Goal: Information Seeking & Learning: Learn about a topic

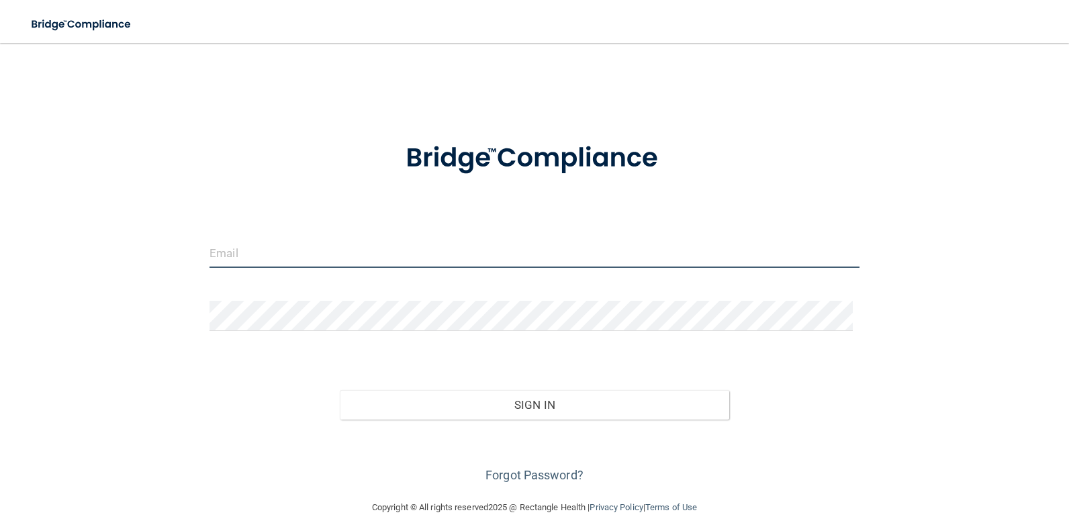
drag, startPoint x: 320, startPoint y: 244, endPoint x: 263, endPoint y: 180, distance: 85.6
click at [320, 244] on input "email" at bounding box center [534, 253] width 650 height 30
type input "p"
type input "[EMAIL_ADDRESS][DOMAIN_NAME]"
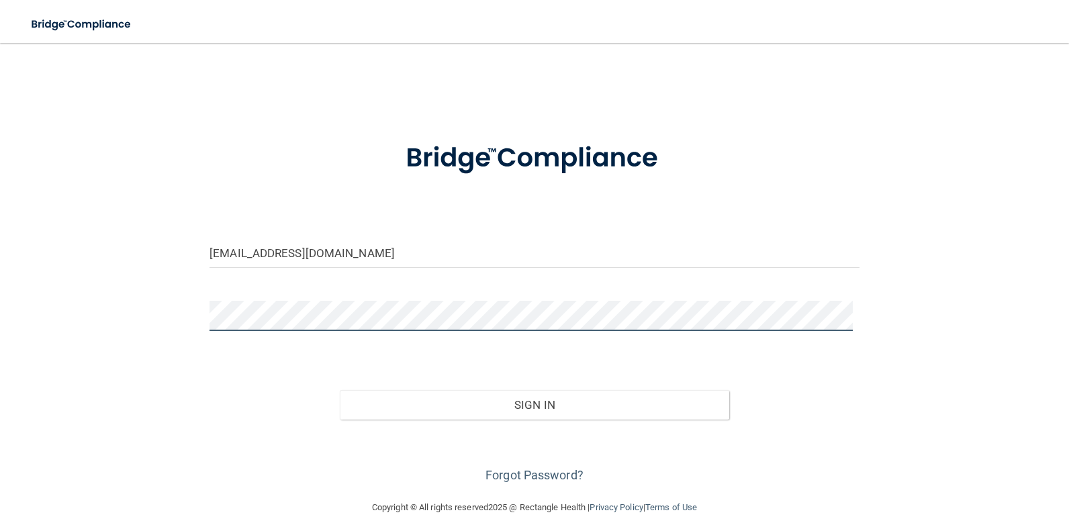
click at [340, 390] on button "Sign In" at bounding box center [535, 405] width 390 height 30
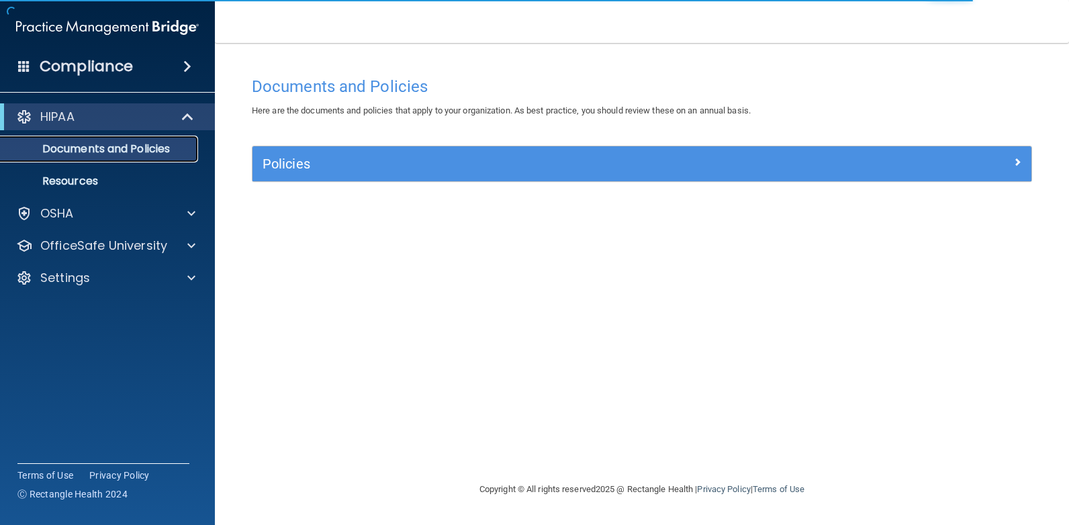
click at [142, 150] on p "Documents and Policies" at bounding box center [100, 148] width 183 height 13
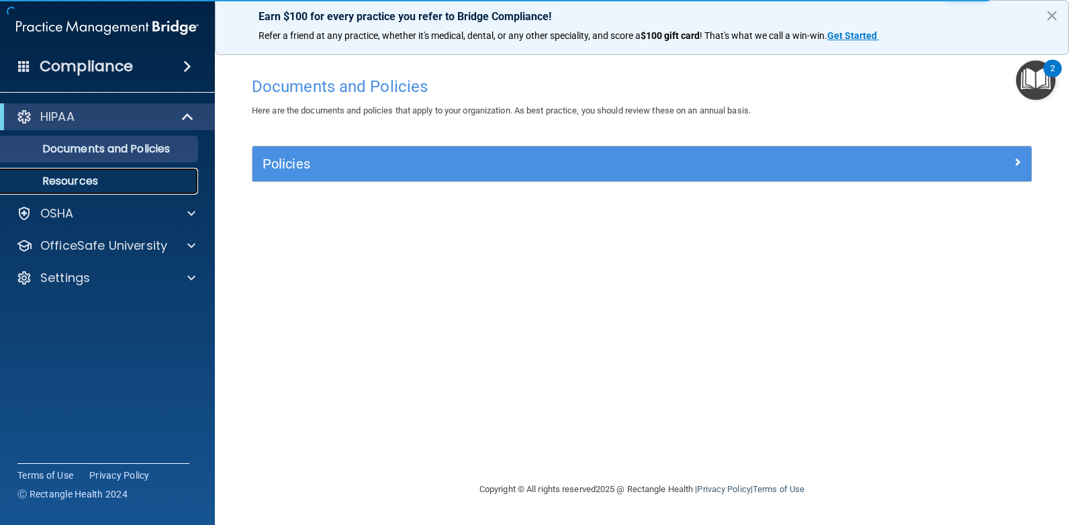
click at [124, 175] on p "Resources" at bounding box center [100, 181] width 183 height 13
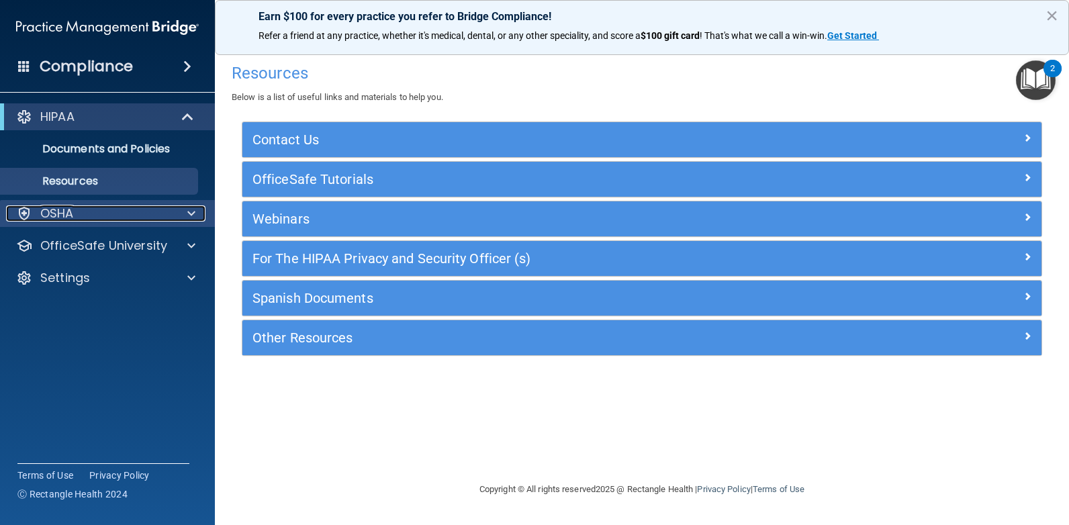
click at [126, 215] on div "OSHA" at bounding box center [89, 213] width 167 height 16
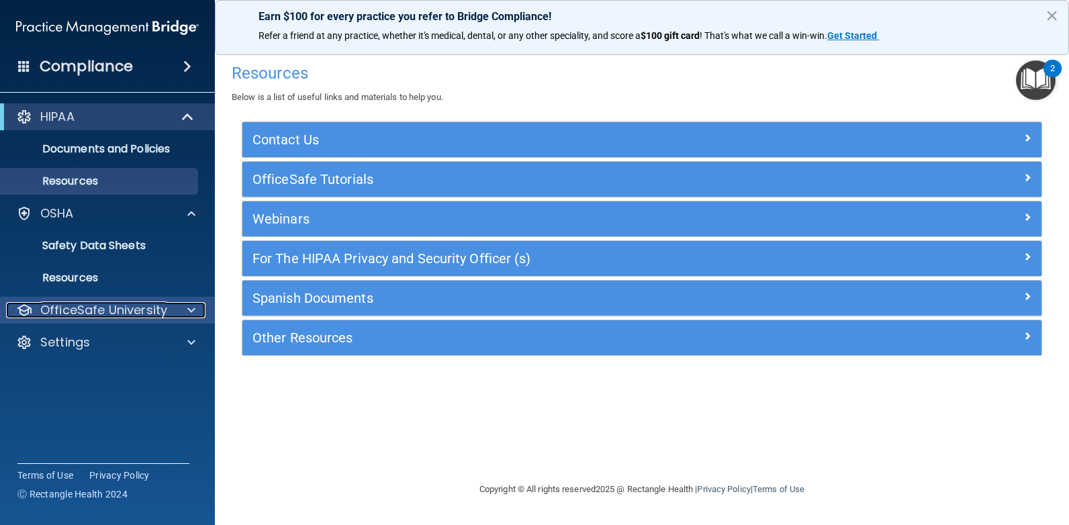
click at [117, 306] on p "OfficeSafe University" at bounding box center [103, 310] width 127 height 16
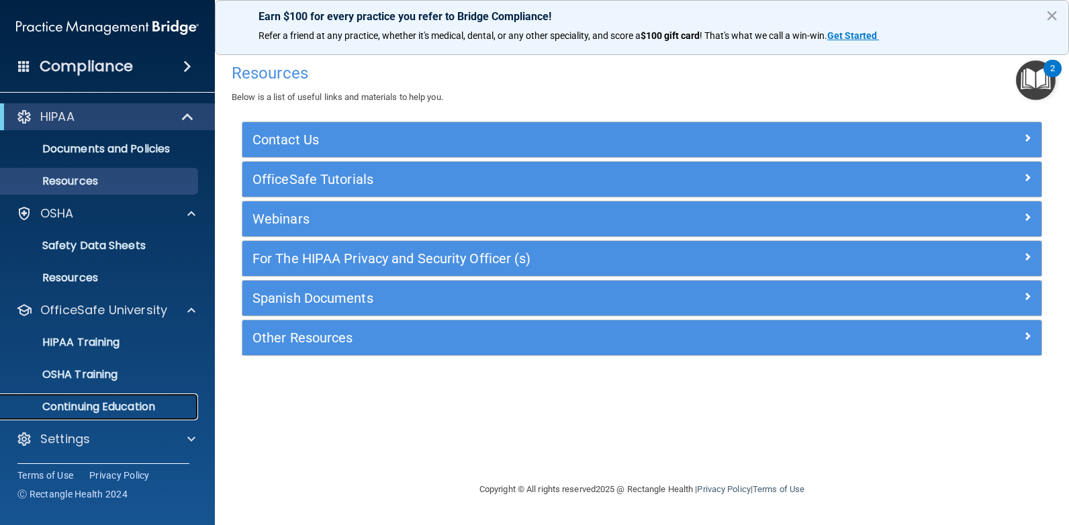
click at [117, 404] on p "Continuing Education" at bounding box center [100, 406] width 183 height 13
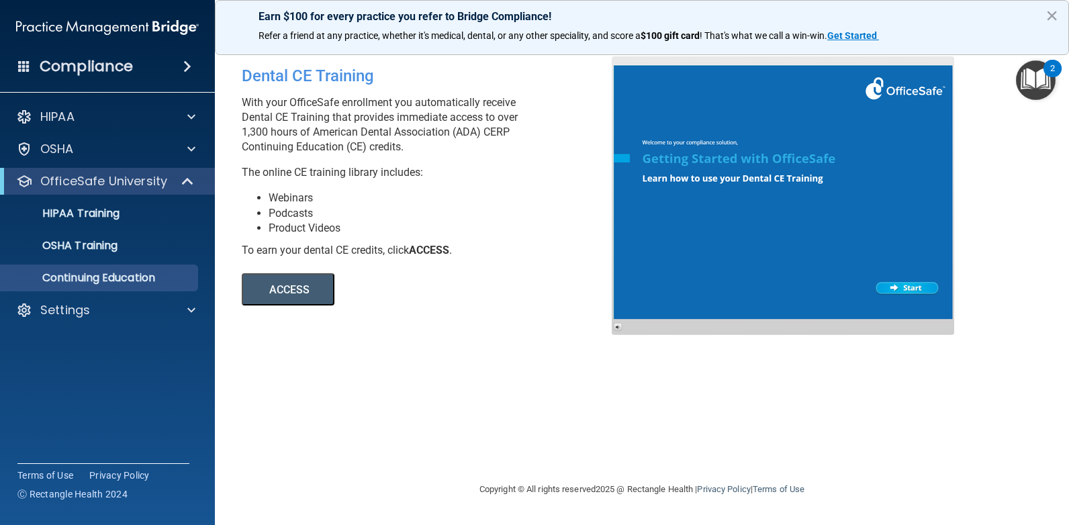
click at [267, 296] on button "ACCESS" at bounding box center [288, 289] width 93 height 32
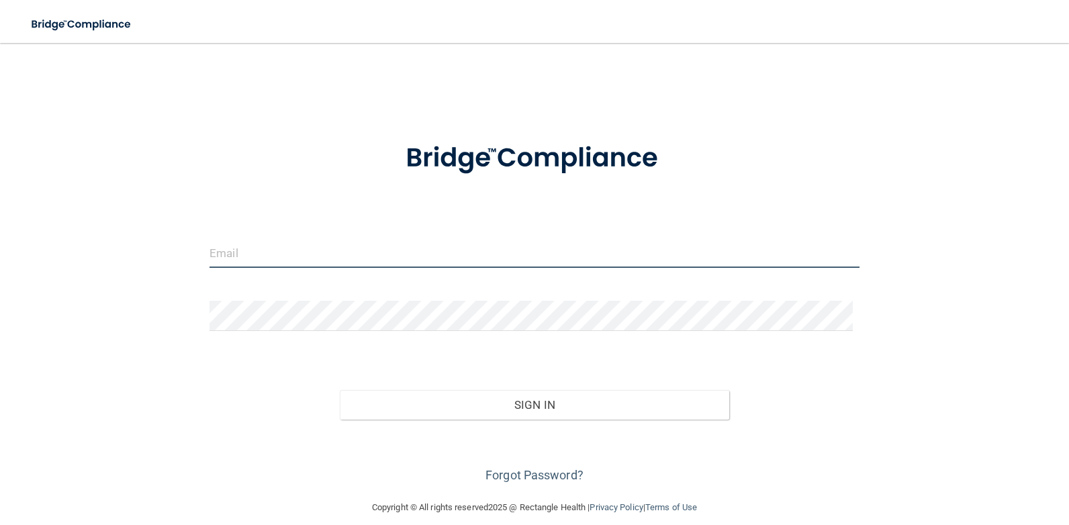
click at [239, 241] on input "email" at bounding box center [534, 253] width 650 height 30
type input "[EMAIL_ADDRESS][DOMAIN_NAME]"
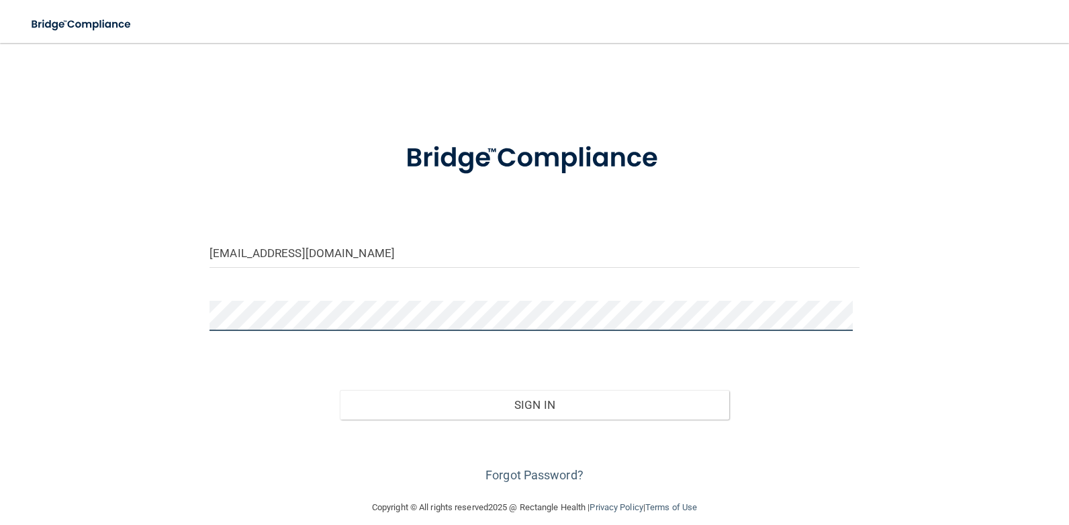
click at [340, 390] on button "Sign In" at bounding box center [535, 405] width 390 height 30
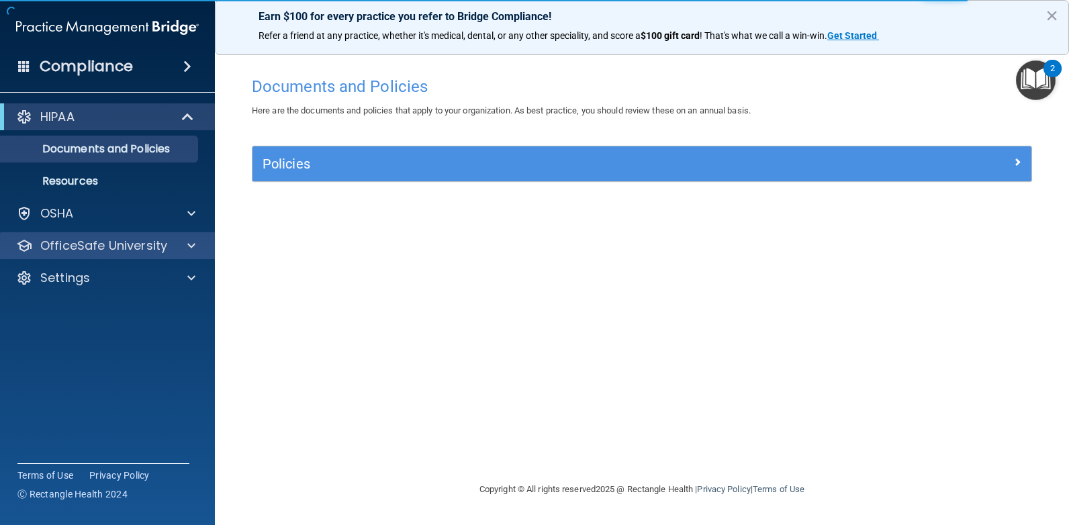
click at [67, 254] on div "OfficeSafe University" at bounding box center [108, 245] width 216 height 27
click at [62, 238] on p "OfficeSafe University" at bounding box center [103, 246] width 127 height 16
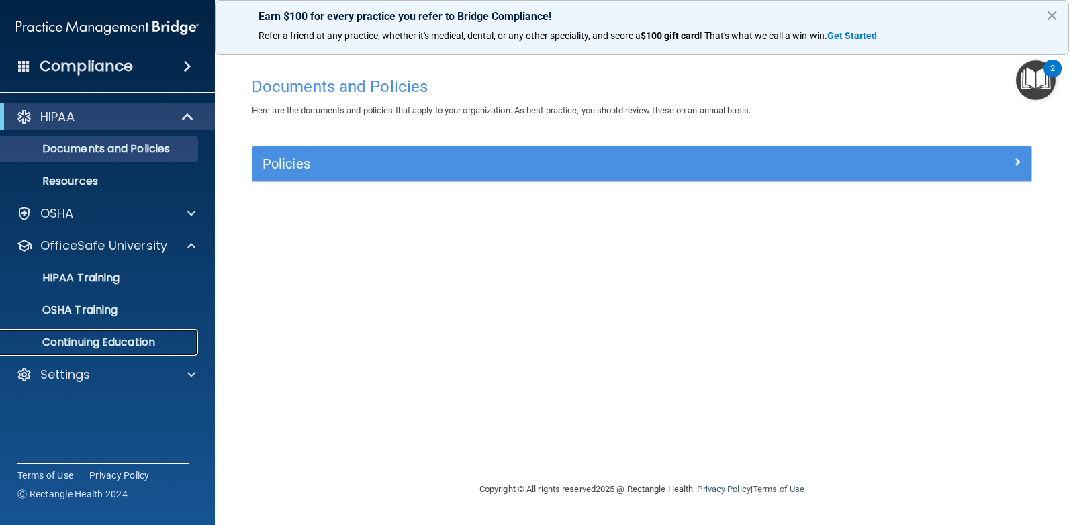
click at [87, 343] on p "Continuing Education" at bounding box center [100, 342] width 183 height 13
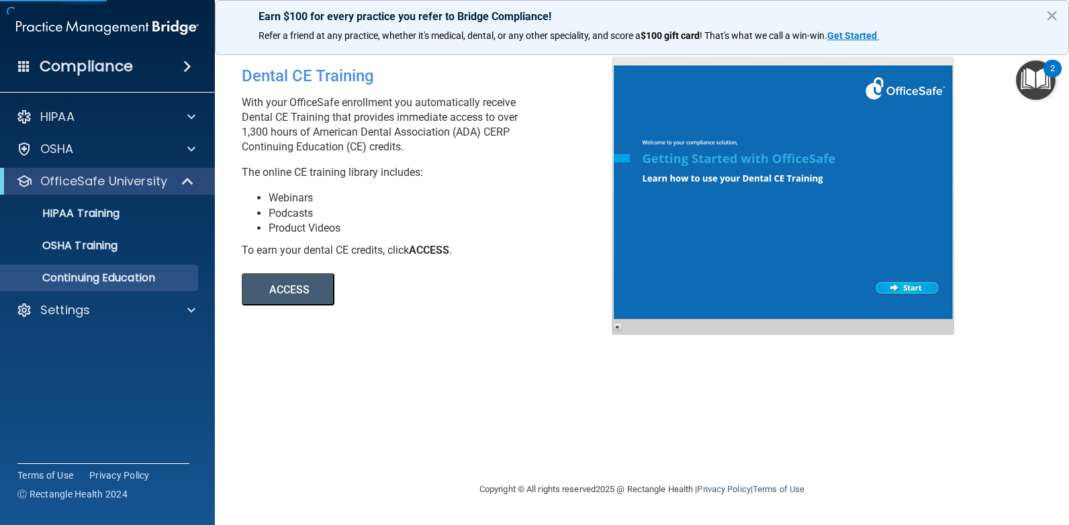
click at [284, 296] on button "ACCESS" at bounding box center [288, 289] width 93 height 32
